Goal: Find contact information: Find contact information

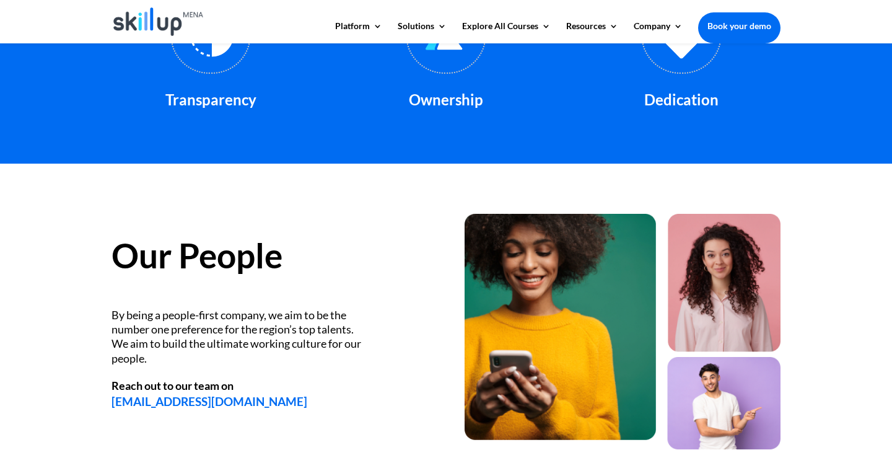
scroll to position [1724, 0]
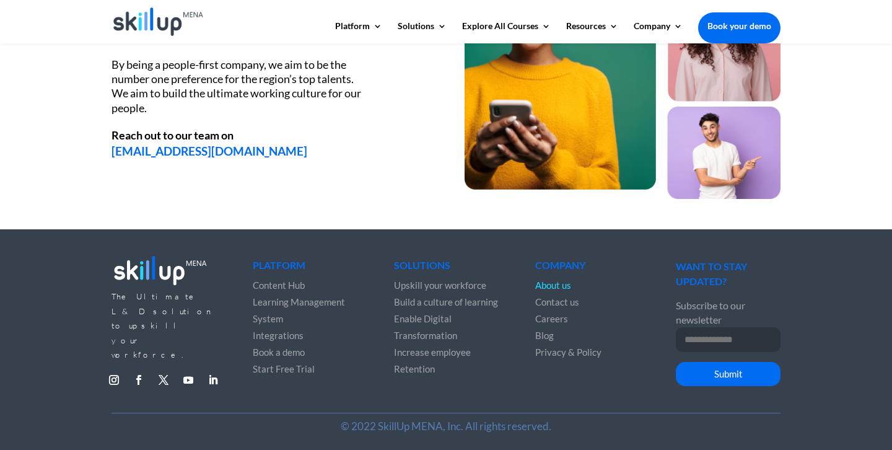
click at [544, 300] on span "Contact us" at bounding box center [557, 301] width 44 height 11
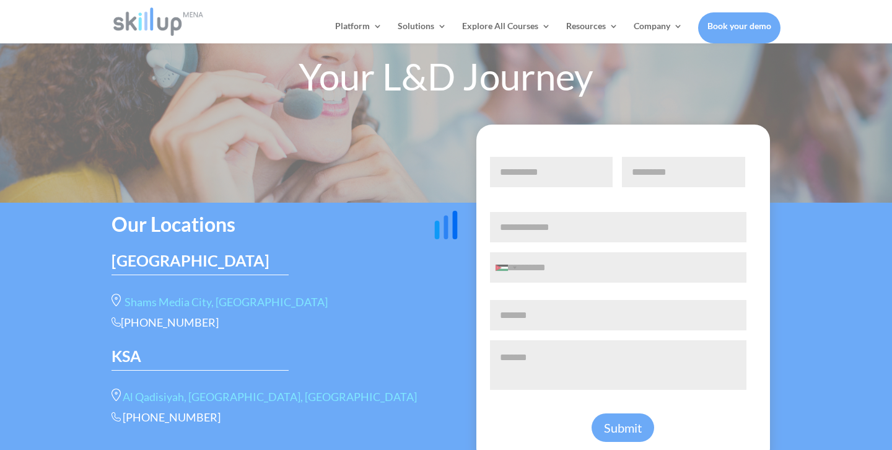
scroll to position [120, 0]
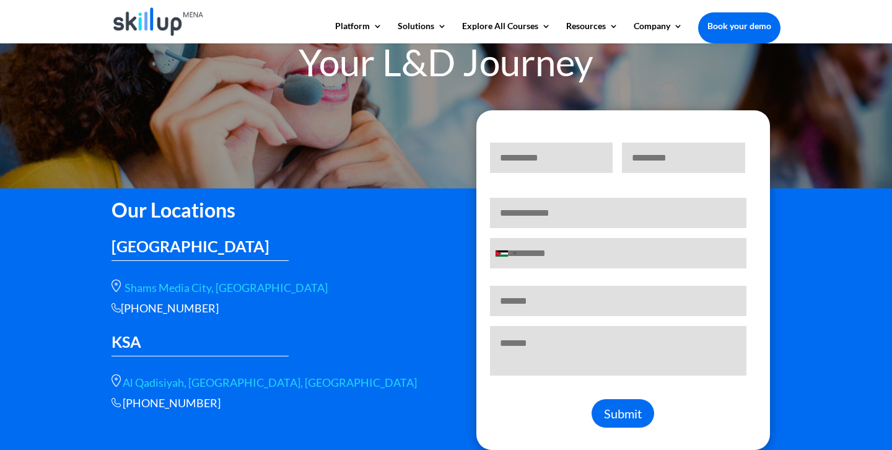
drag, startPoint x: 123, startPoint y: 309, endPoint x: 224, endPoint y: 305, distance: 101.0
click at [225, 305] on div "+966 115112089" at bounding box center [269, 308] width 316 height 14
copy div "+966 115112089"
